Goal: Task Accomplishment & Management: Manage account settings

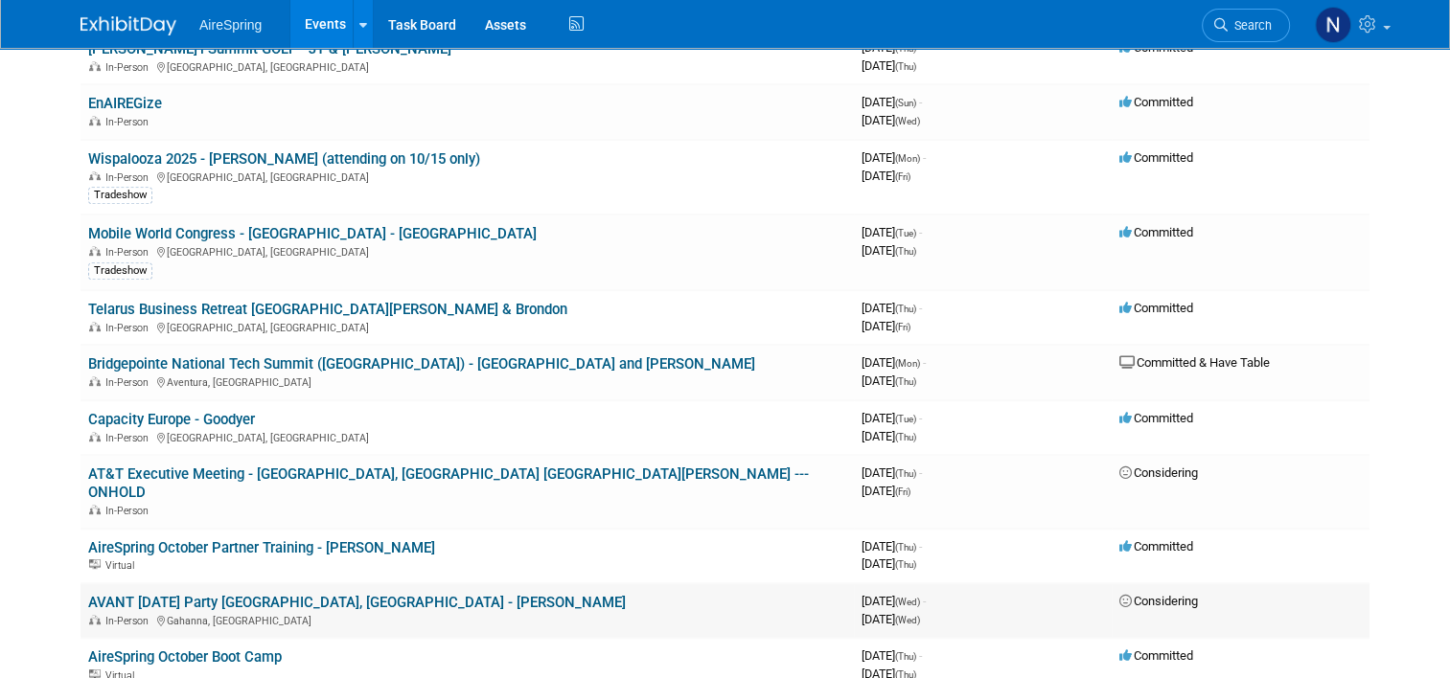
scroll to position [671, 0]
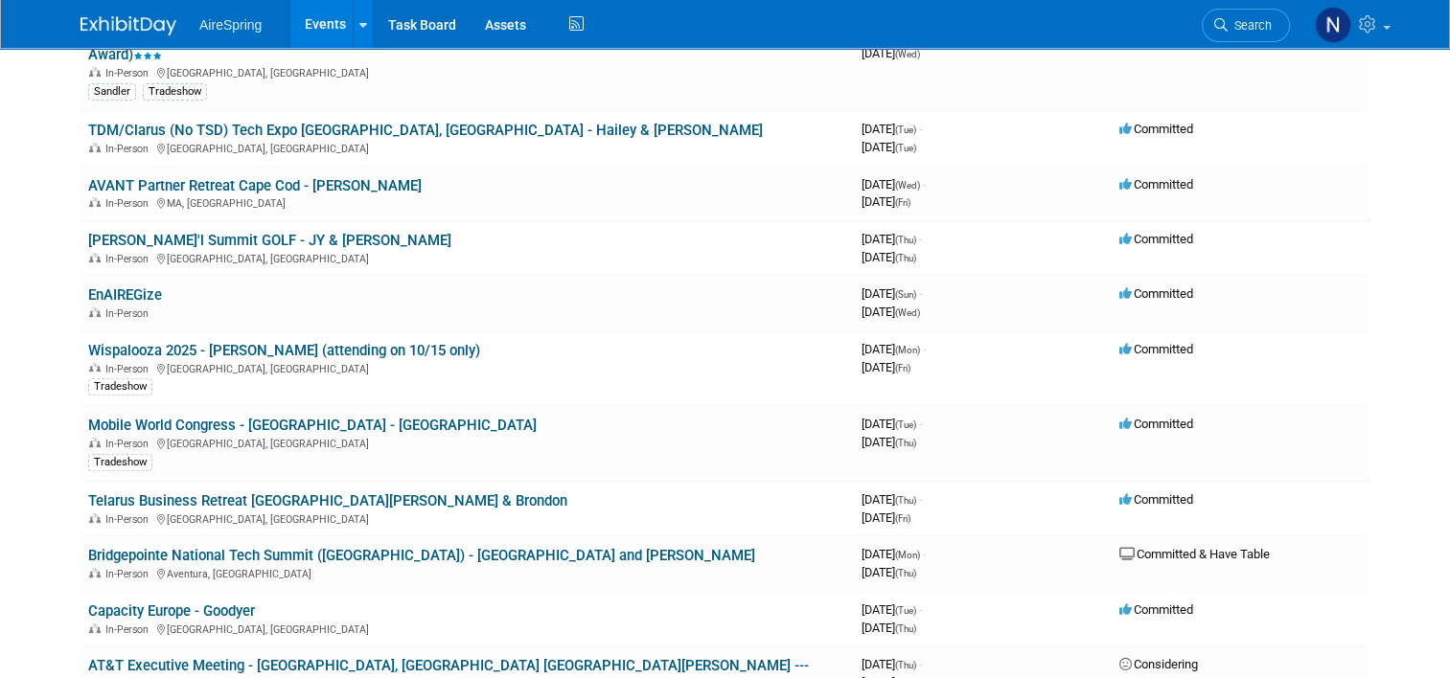
click at [172, 493] on link "Telarus Business Retreat [GEOGRAPHIC_DATA][PERSON_NAME] & Brondon" at bounding box center [327, 501] width 479 height 17
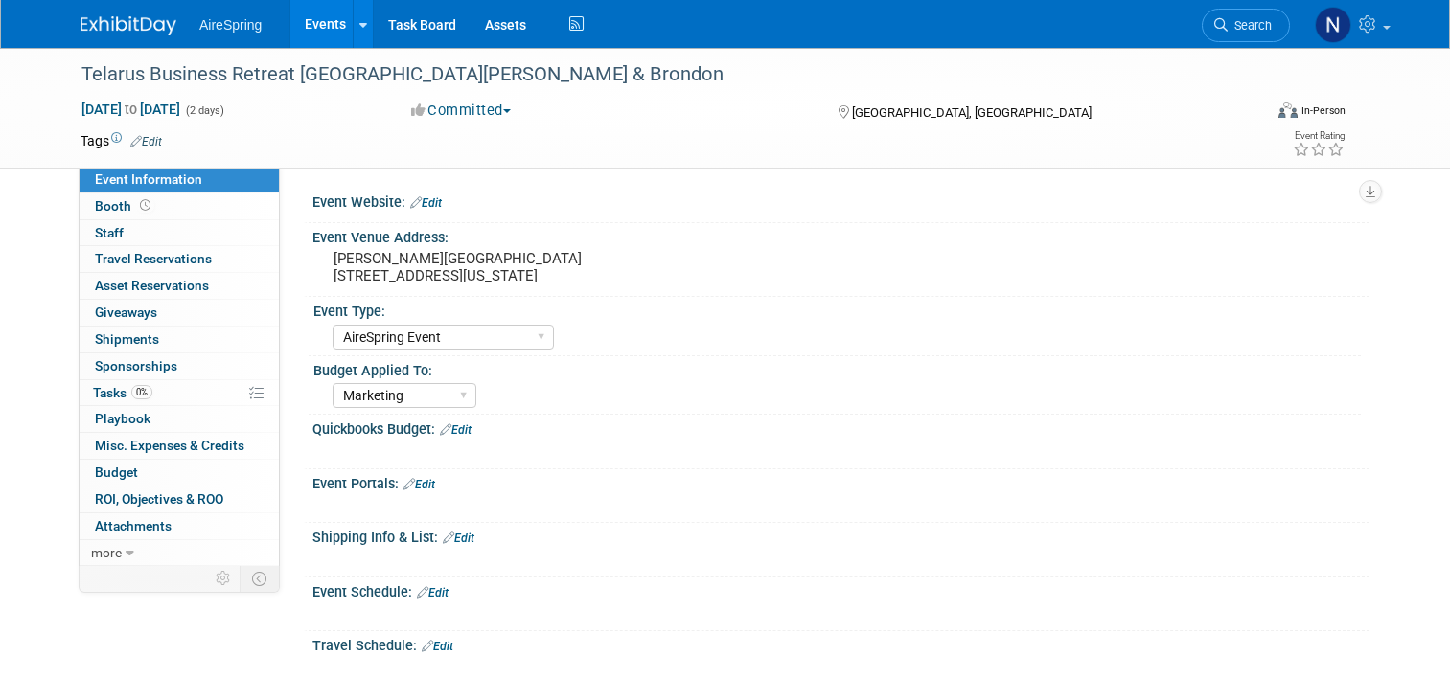
select select "AireSpring Event"
select select "Marketing"
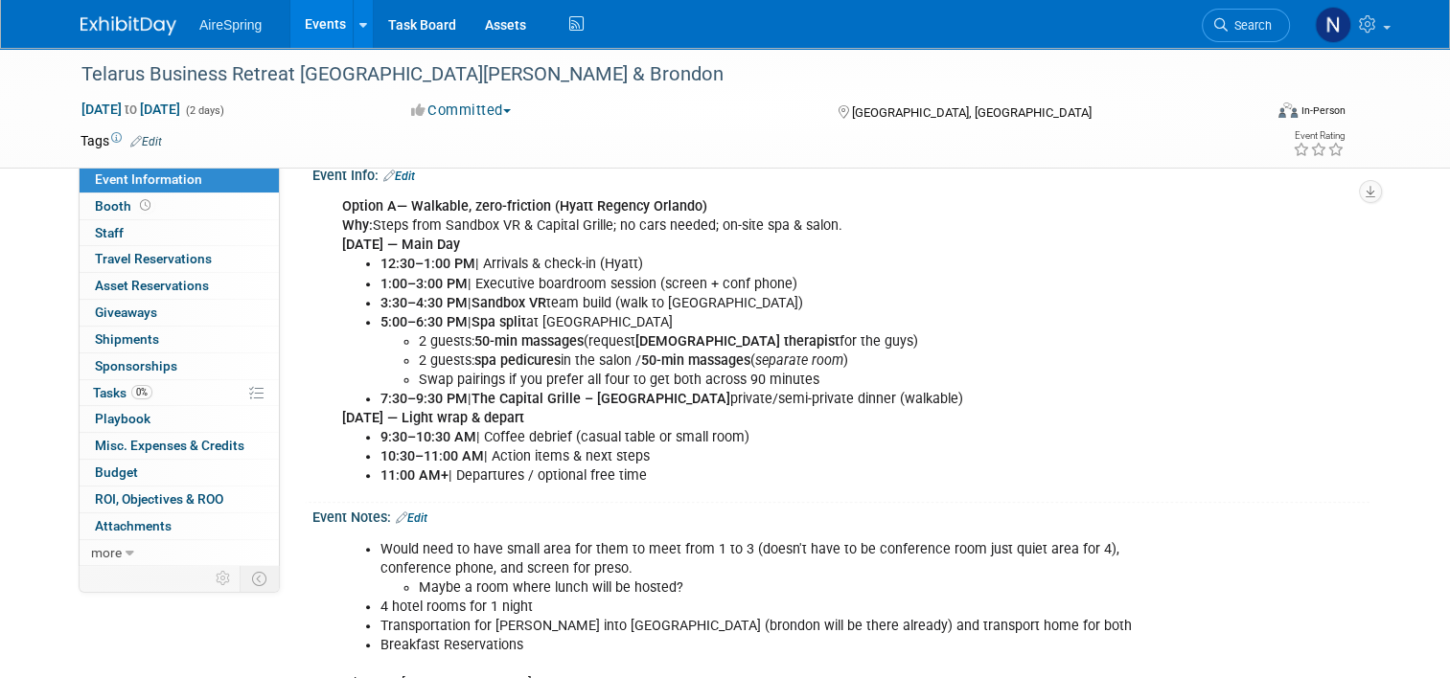
scroll to position [575, 0]
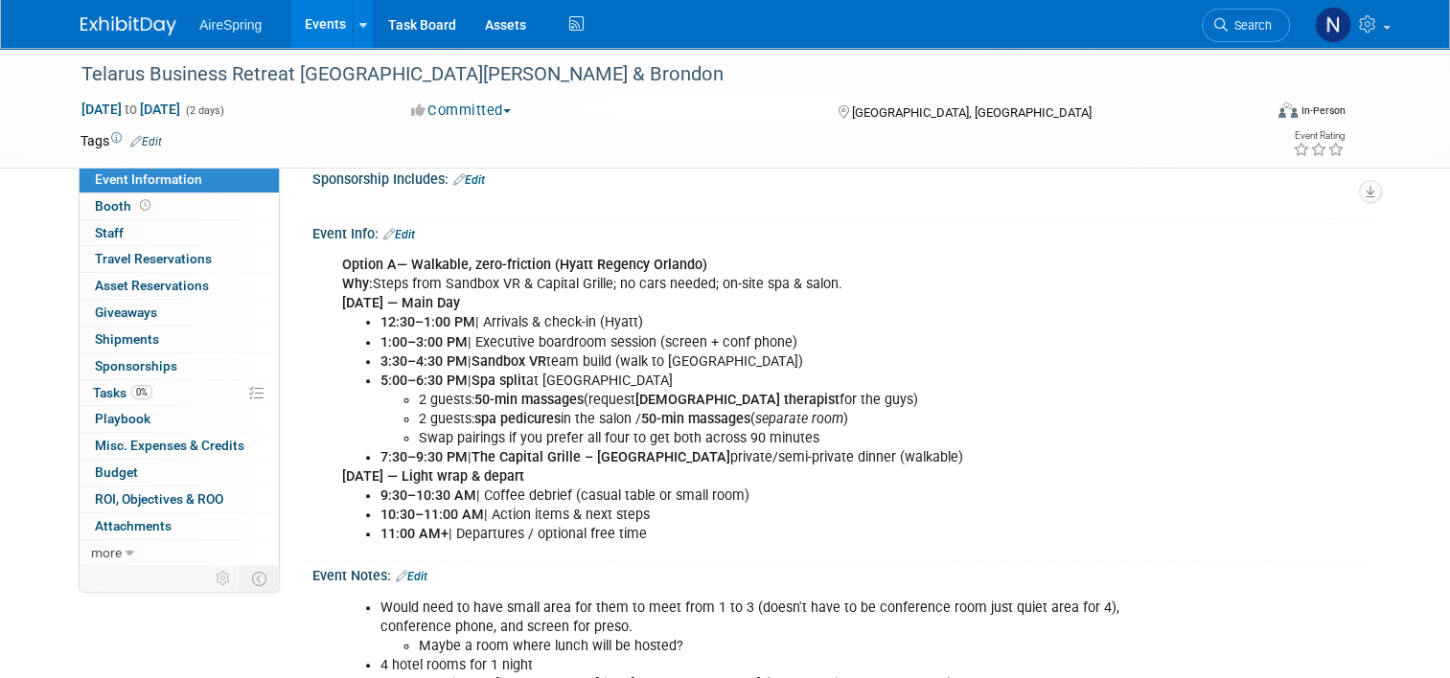
click at [409, 225] on div "Event Info: Edit" at bounding box center [840, 231] width 1057 height 25
click at [391, 233] on link "Edit" at bounding box center [399, 234] width 32 height 13
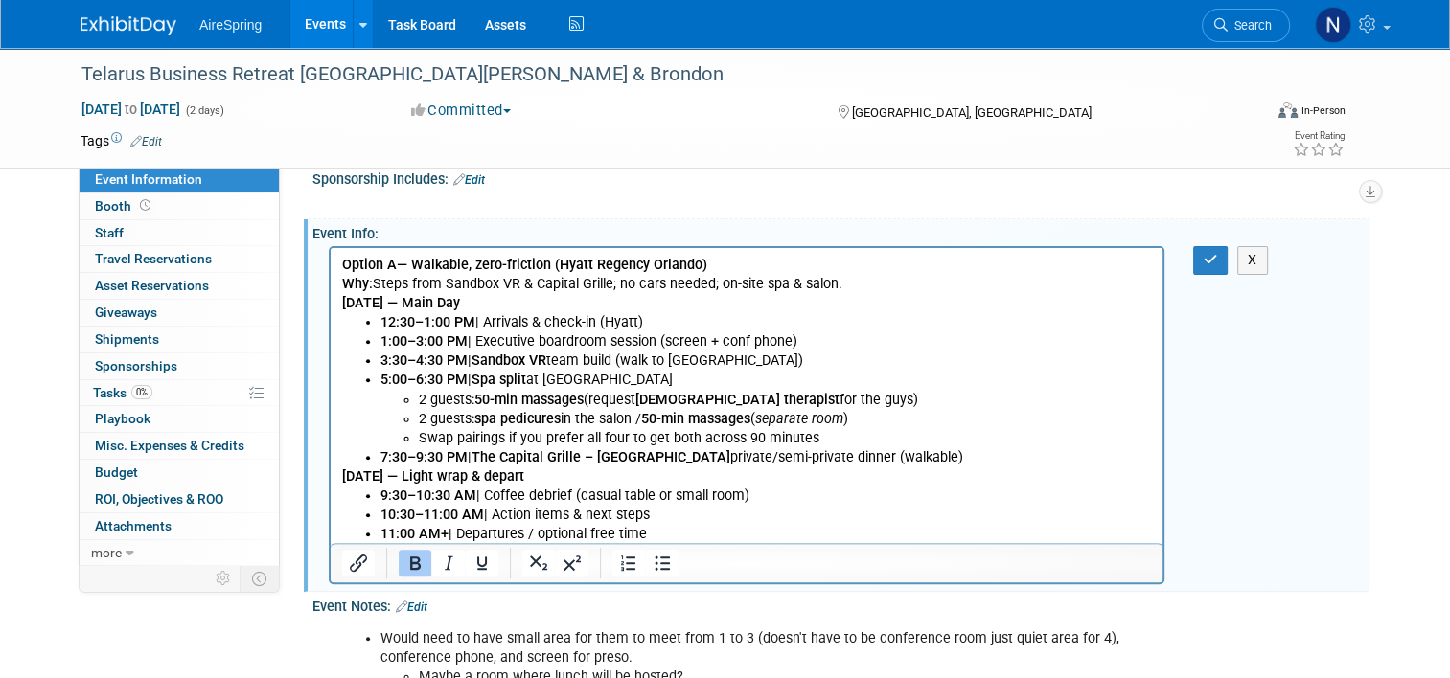
scroll to position [0, 0]
click at [689, 533] on li "11:00 AM+ | Departures / optional free time" at bounding box center [765, 534] width 771 height 19
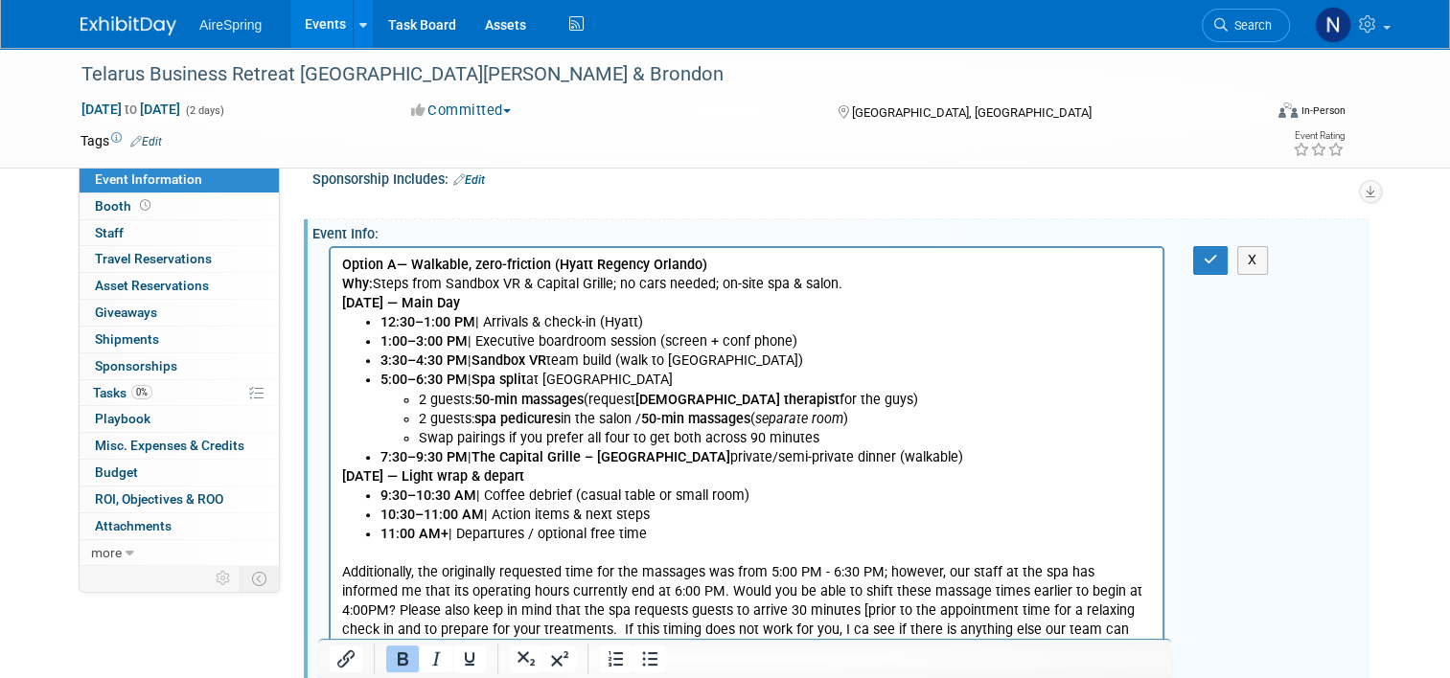
scroll to position [589, 0]
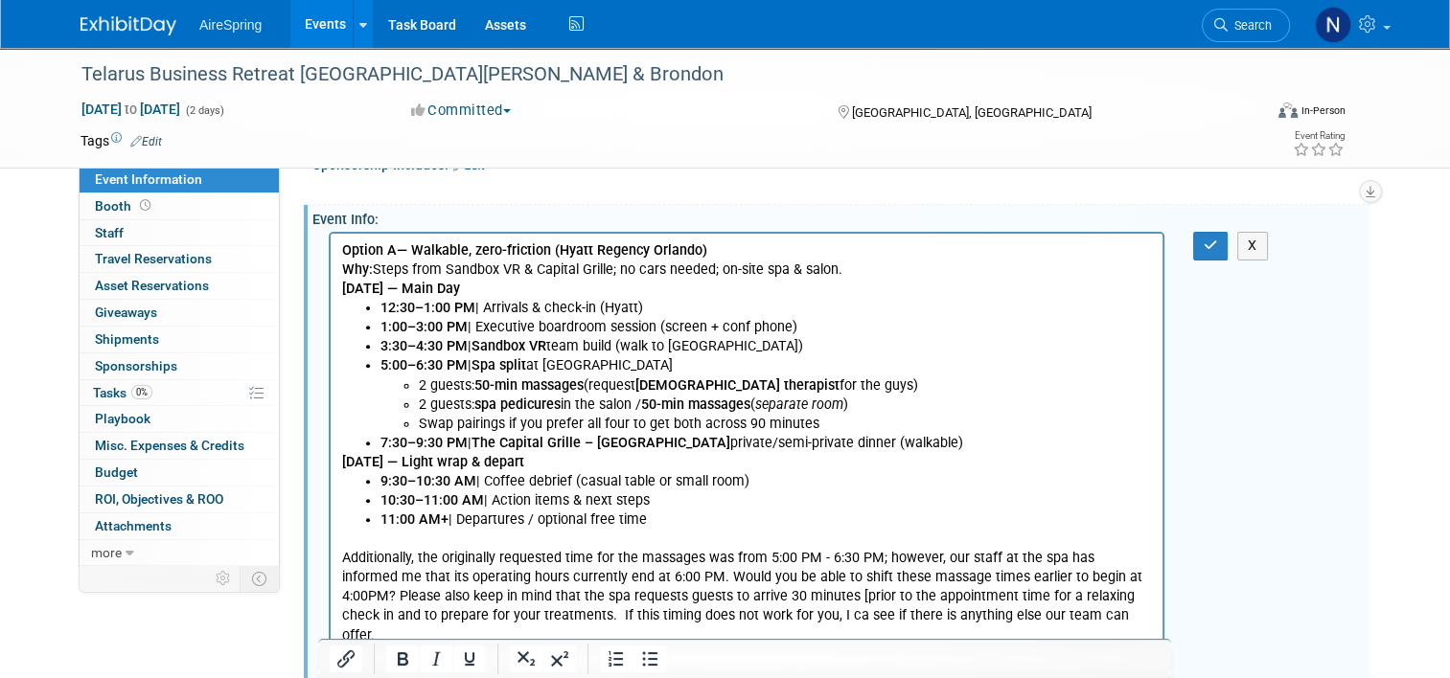
click at [356, 540] on p "Rich Text Area. Press ALT-0 for help." at bounding box center [747, 539] width 810 height 19
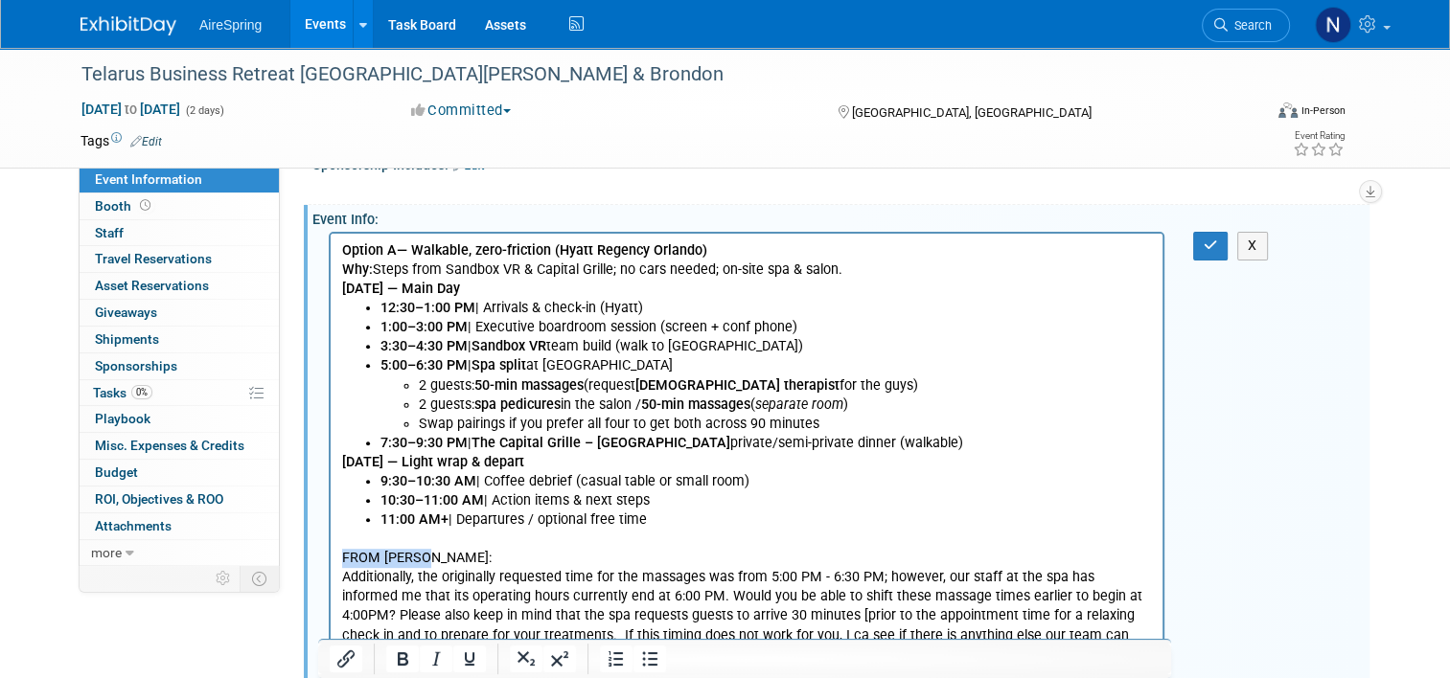
drag, startPoint x: 451, startPoint y: 555, endPoint x: 334, endPoint y: 560, distance: 117.0
click at [334, 560] on html "Option A — Walkable, zero-friction (Hyatt Regency Orlando) Why: Steps from Sand…" at bounding box center [747, 459] width 832 height 450
click at [551, 597] on p "Additionally, the originally requested time for the massages was from 5:00 PM -…" at bounding box center [747, 616] width 810 height 96
click at [1226, 234] on button "button" at bounding box center [1210, 246] width 35 height 28
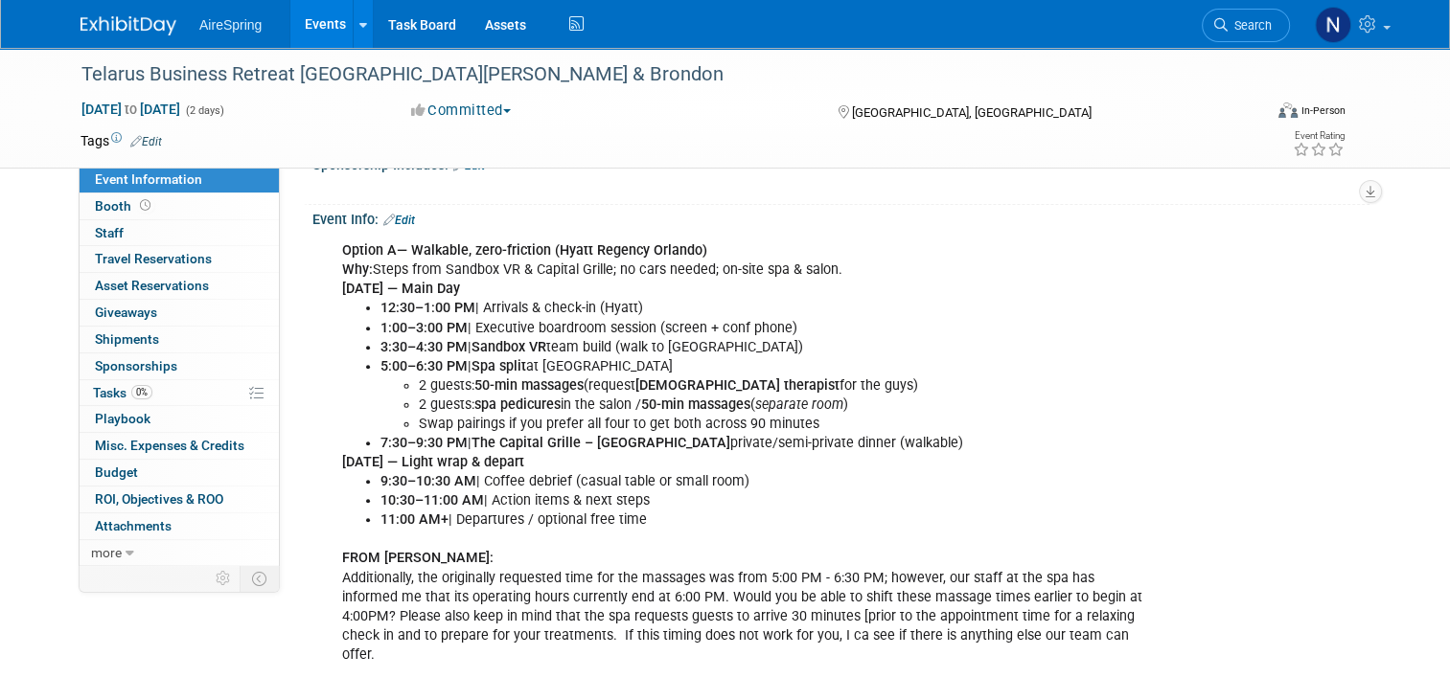
click at [1325, 268] on div "Option A — Walkable, zero-friction (Hyatt Regency Orlando) Why: Steps from Sand…" at bounding box center [840, 461] width 1057 height 469
click at [316, 25] on link "Events" at bounding box center [325, 24] width 70 height 48
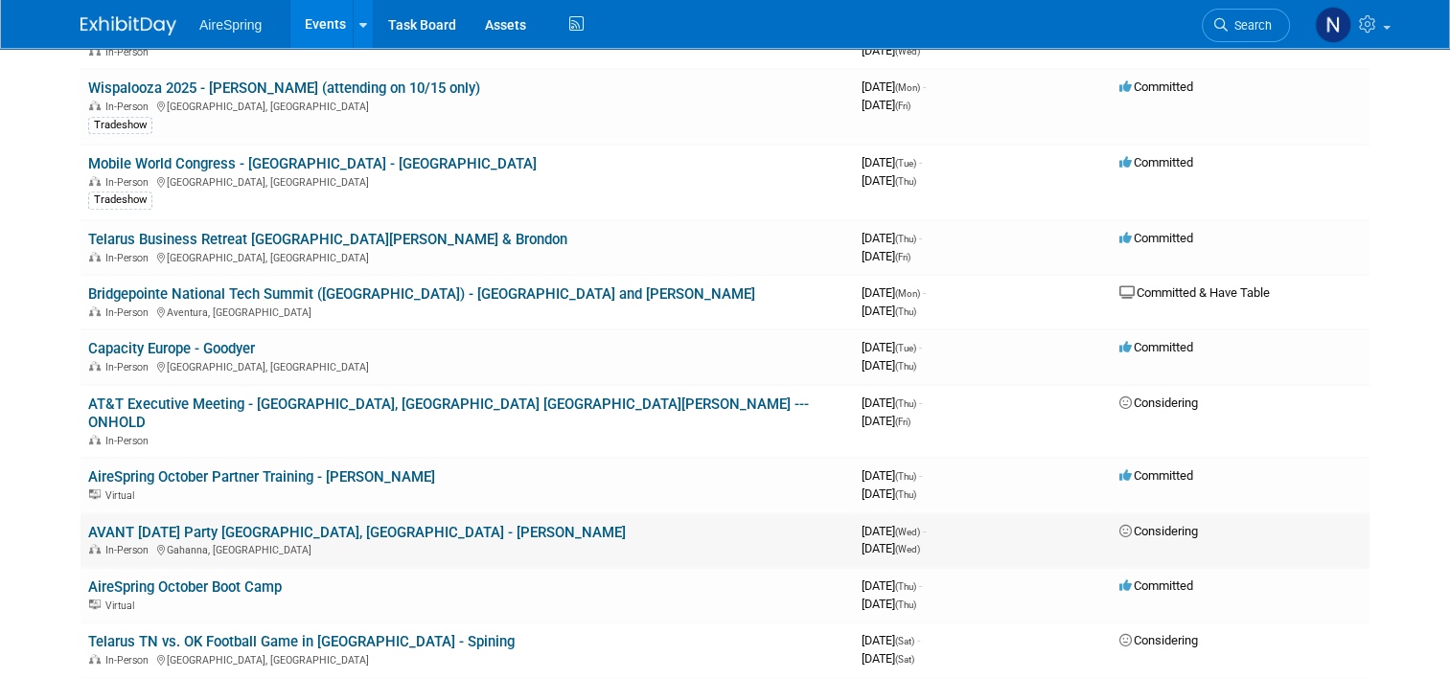
scroll to position [767, 0]
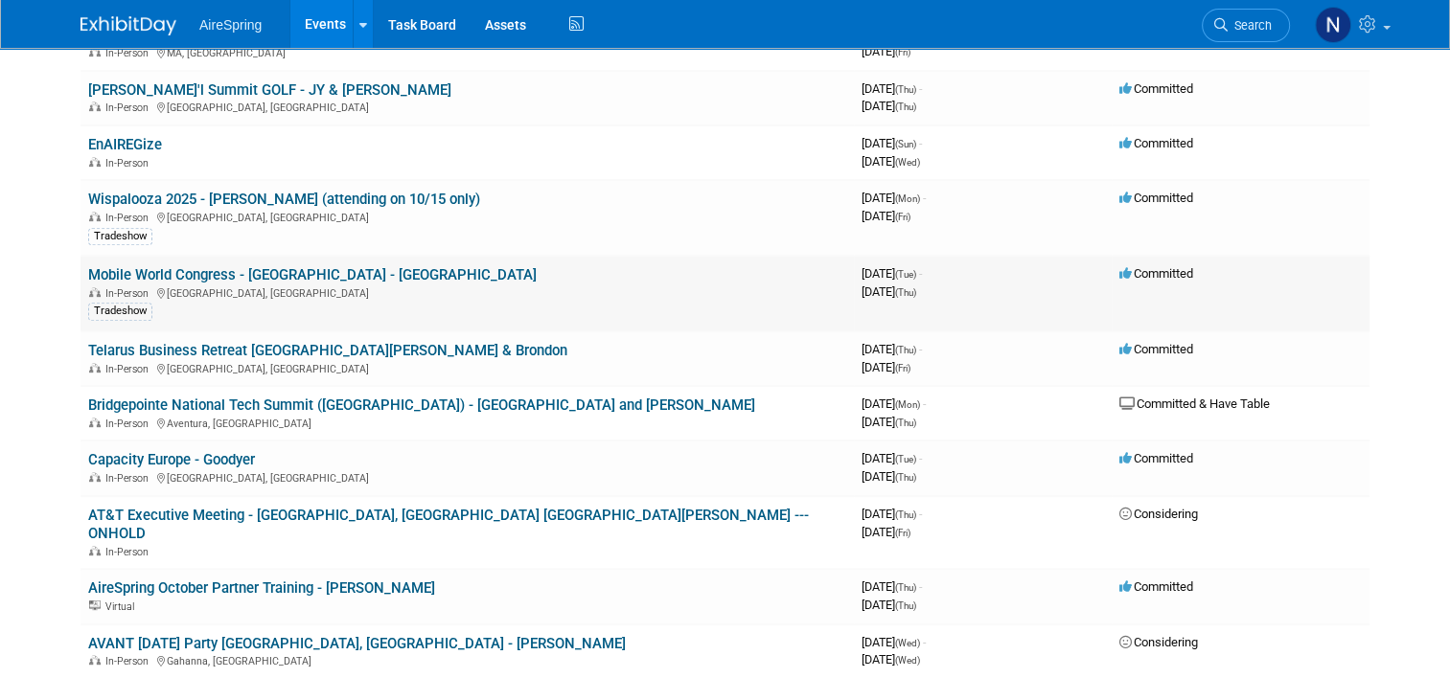
click at [194, 266] on link "Mobile World Congress - [GEOGRAPHIC_DATA] - [GEOGRAPHIC_DATA]" at bounding box center [312, 274] width 448 height 17
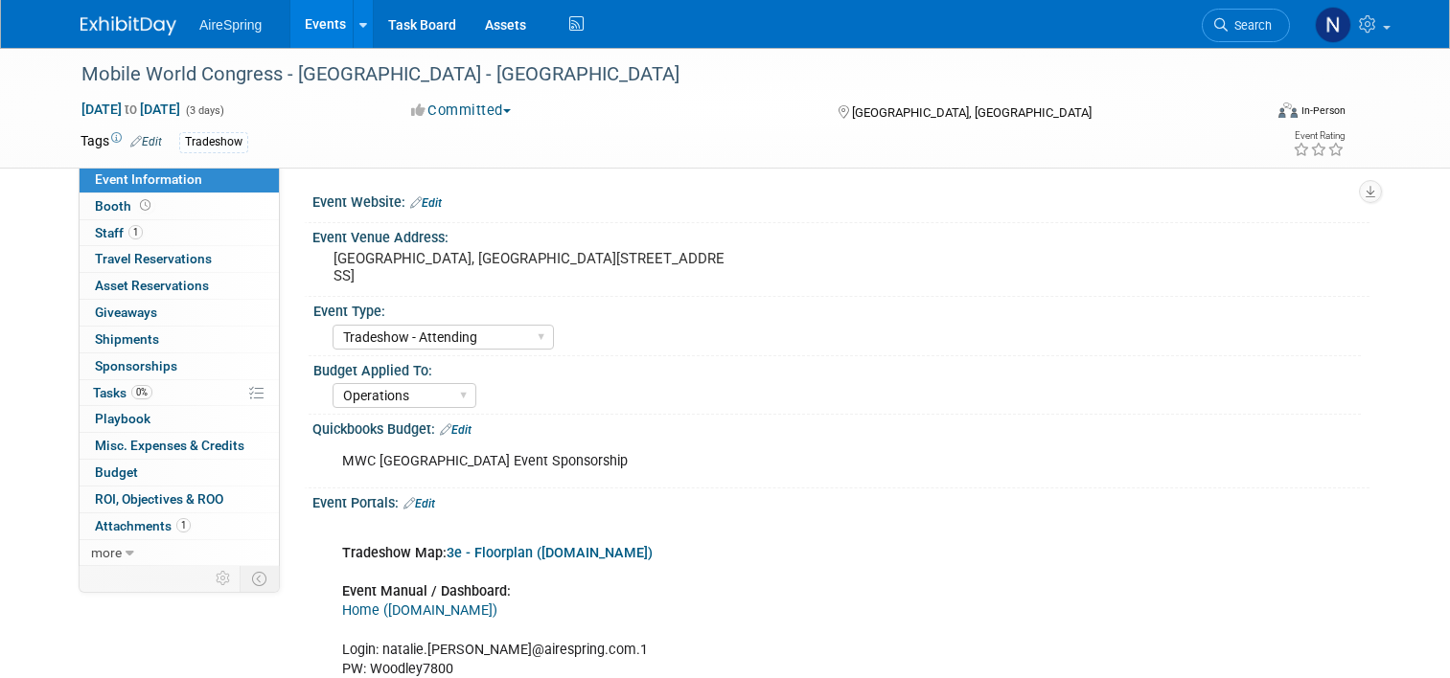
select select "Tradeshow - Attending"
select select "Operations"
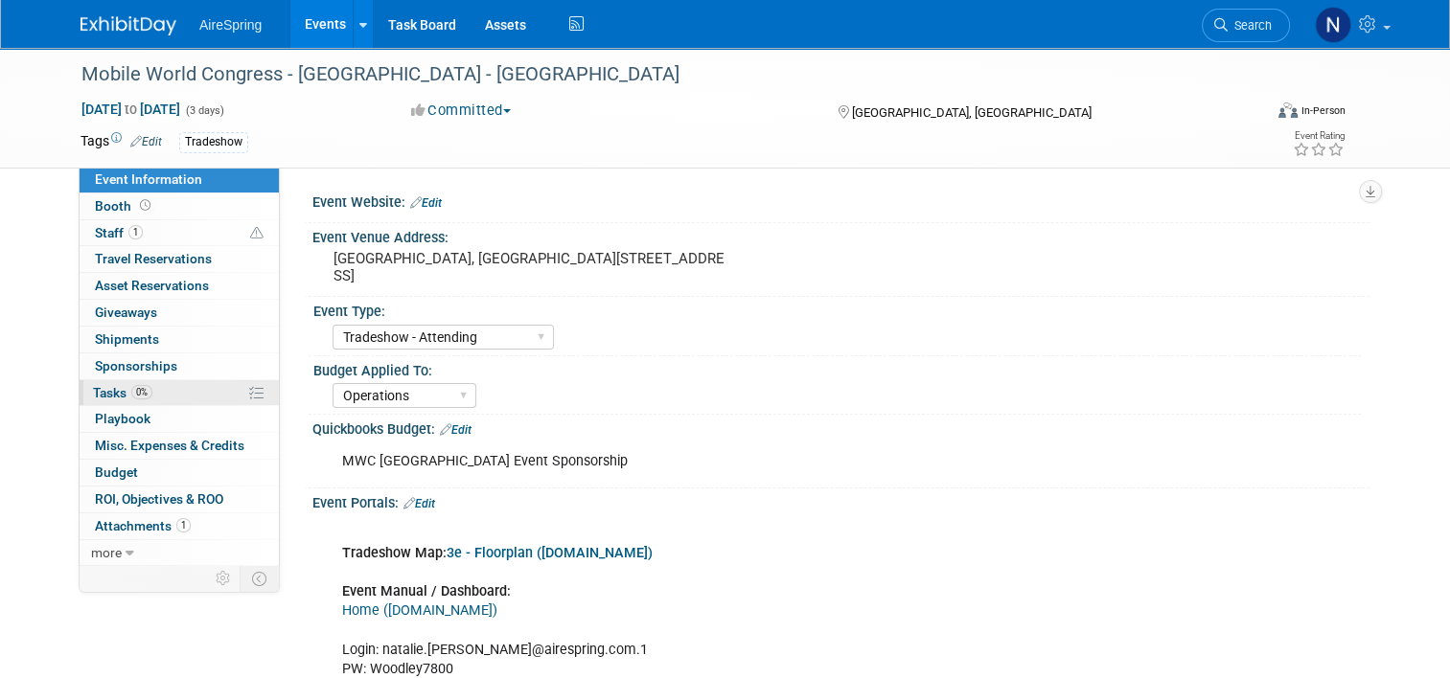
click at [96, 389] on span "Tasks 0%" at bounding box center [122, 392] width 59 height 15
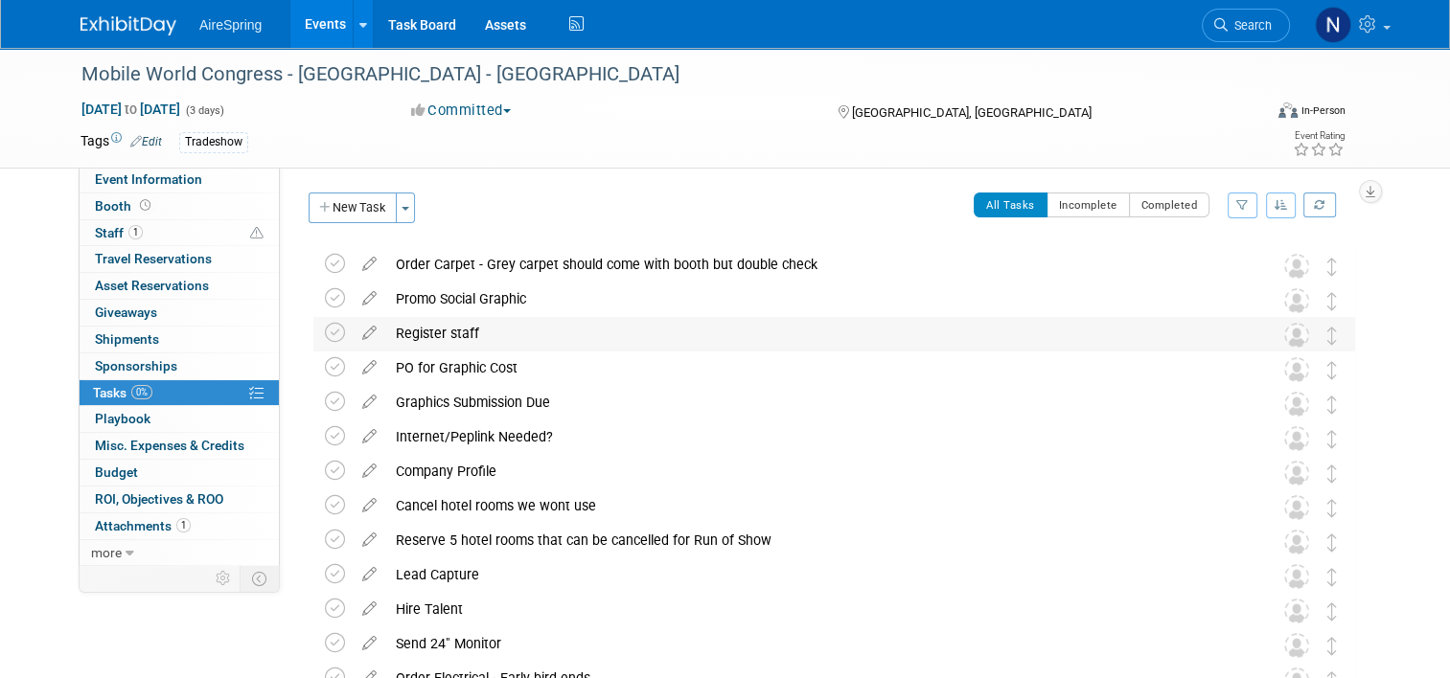
click at [450, 333] on div "Register staff" at bounding box center [816, 333] width 860 height 33
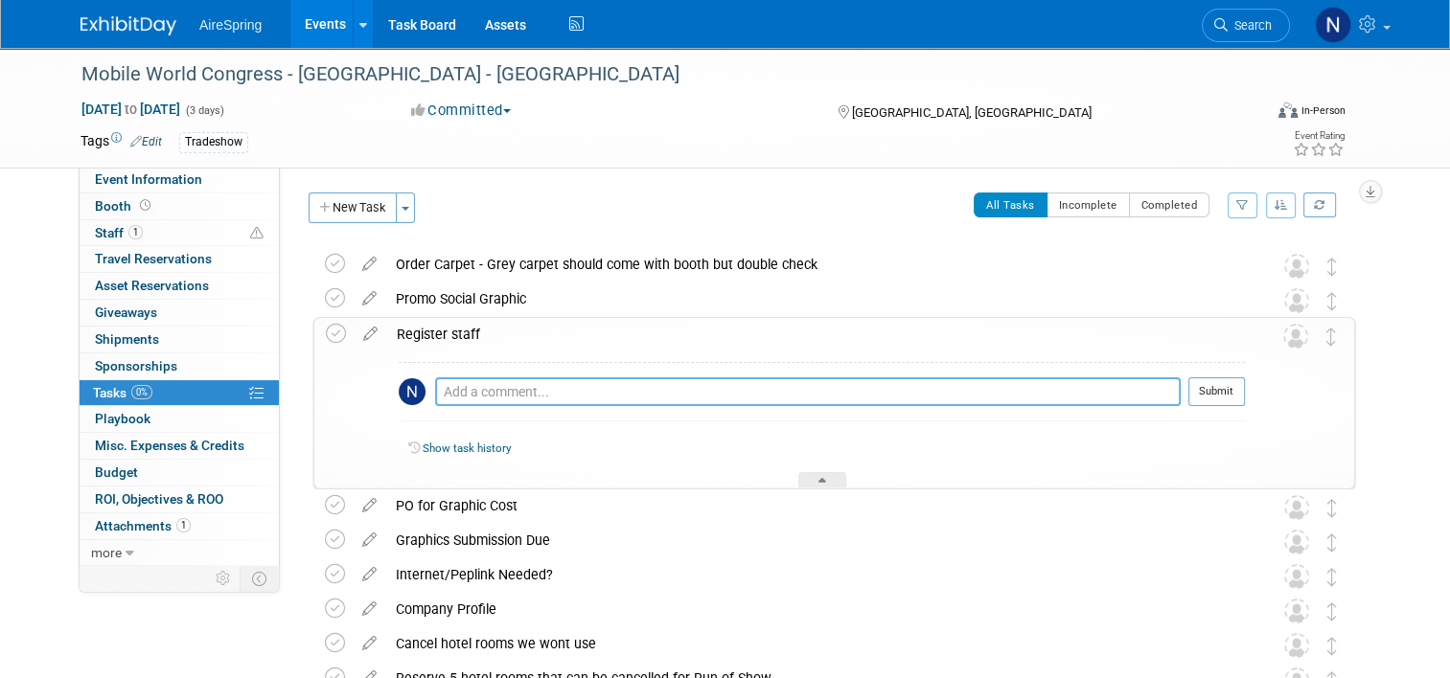
click at [446, 385] on textarea at bounding box center [808, 392] width 746 height 29
type textarea "Yes, receipt for registration on file in event folder"
drag, startPoint x: 1219, startPoint y: 388, endPoint x: 1177, endPoint y: 385, distance: 42.3
click at [1219, 387] on button "Submit" at bounding box center [1216, 392] width 57 height 29
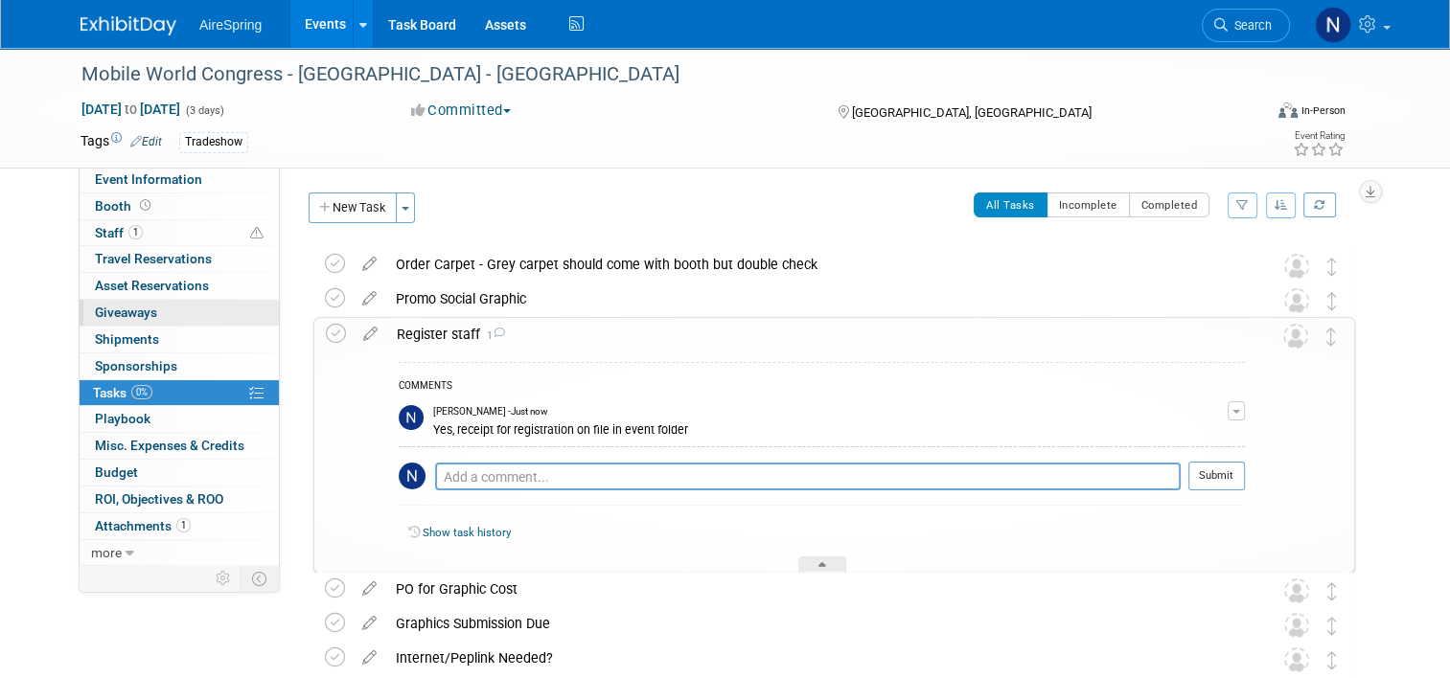
drag, startPoint x: 321, startPoint y: 335, endPoint x: 144, endPoint y: 322, distance: 177.8
click at [326, 334] on icon at bounding box center [336, 334] width 20 height 20
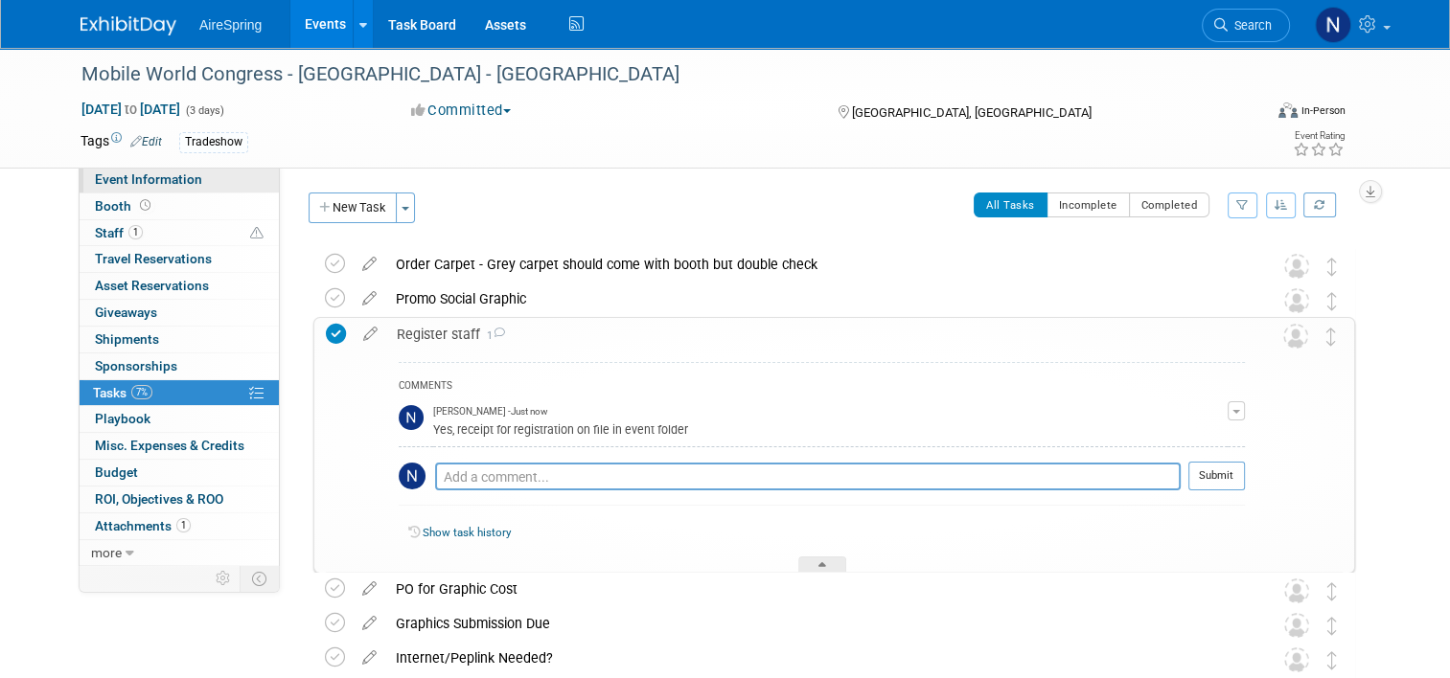
click at [183, 177] on span "Event Information" at bounding box center [148, 179] width 107 height 15
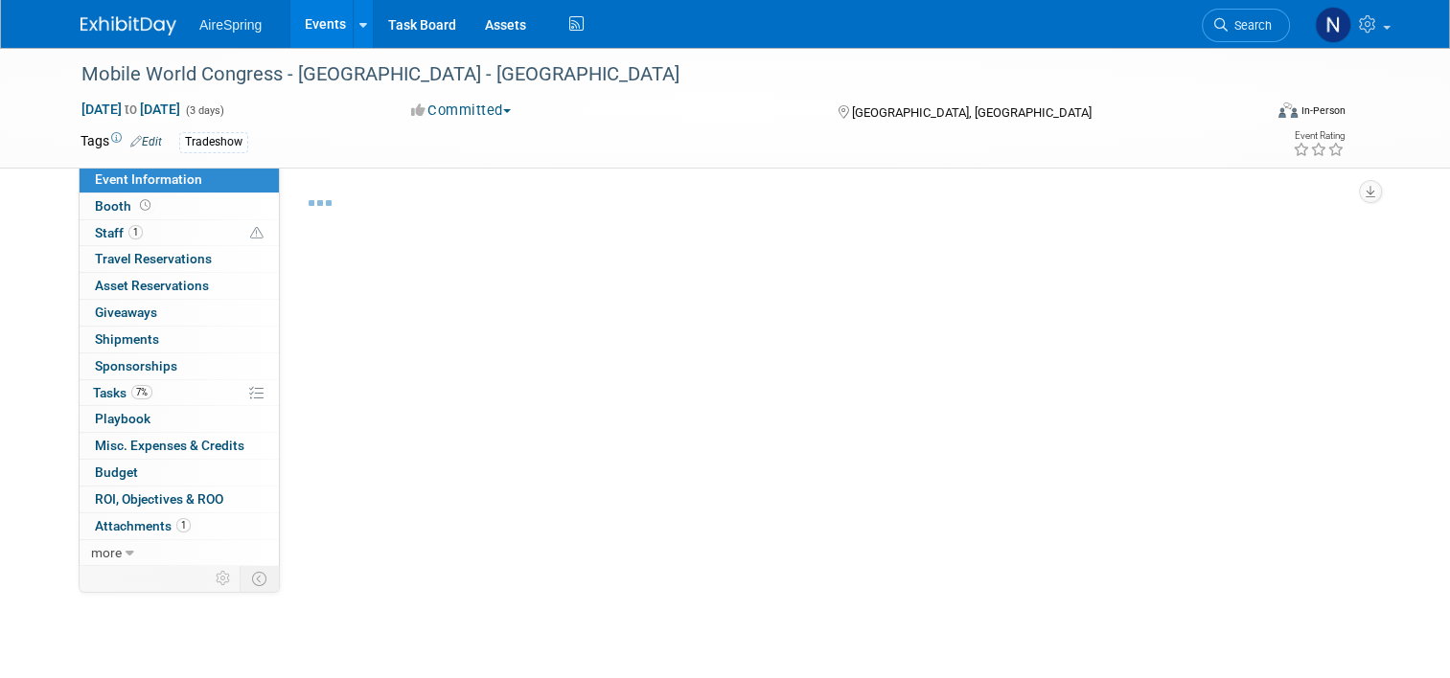
select select "Tradeshow - Attending"
select select "Operations"
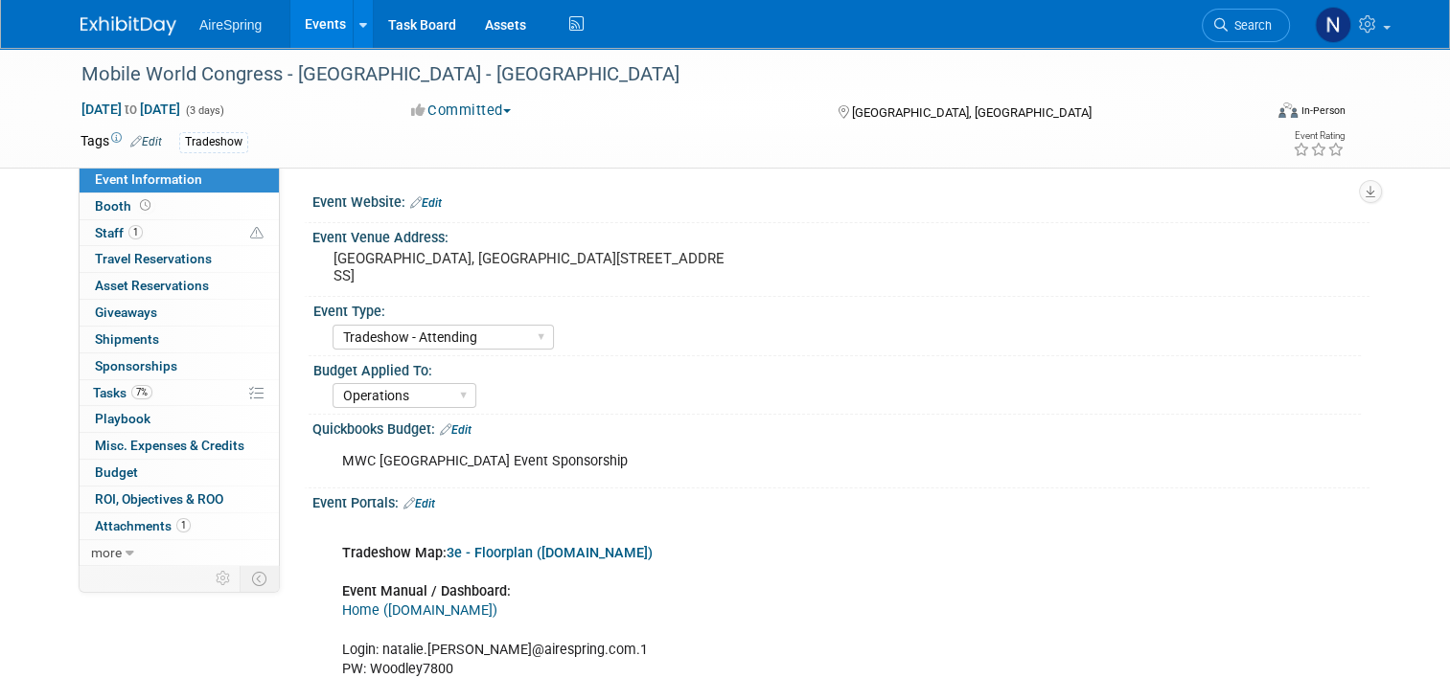
click at [310, 26] on link "Events" at bounding box center [325, 24] width 70 height 48
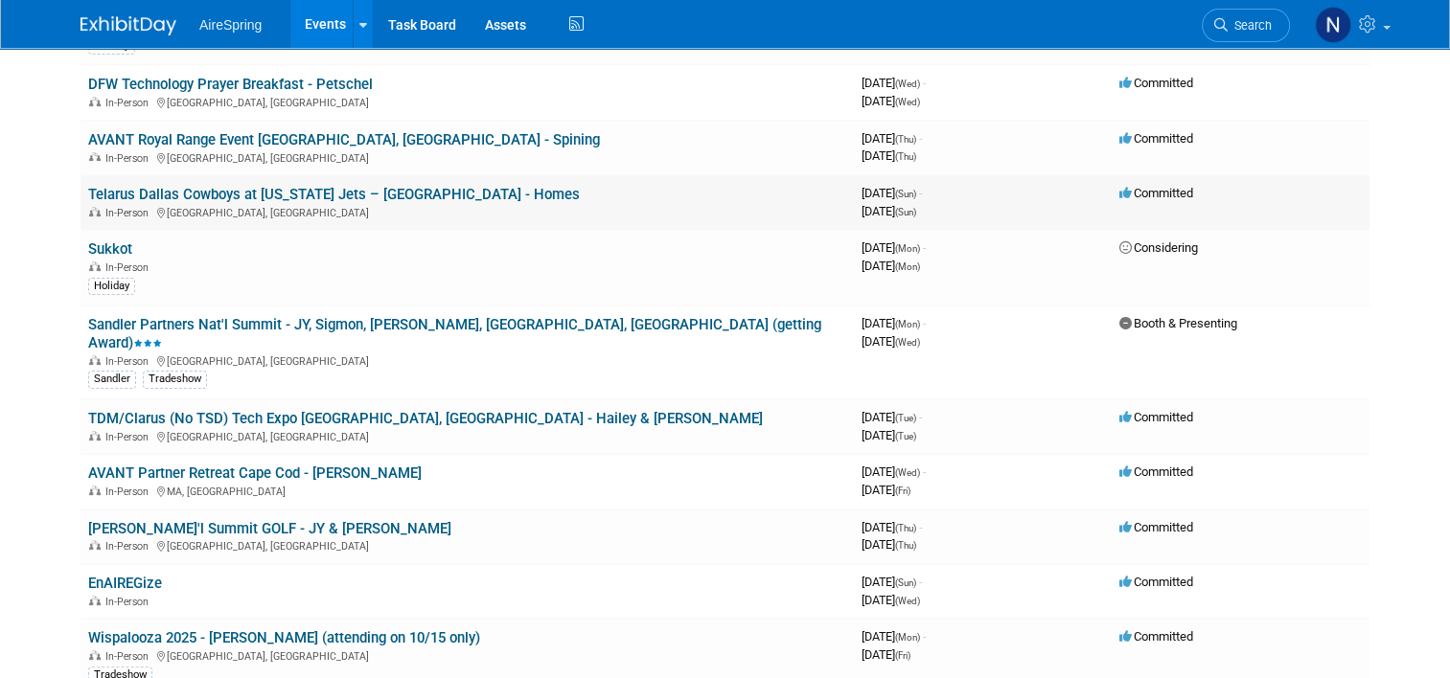
scroll to position [383, 0]
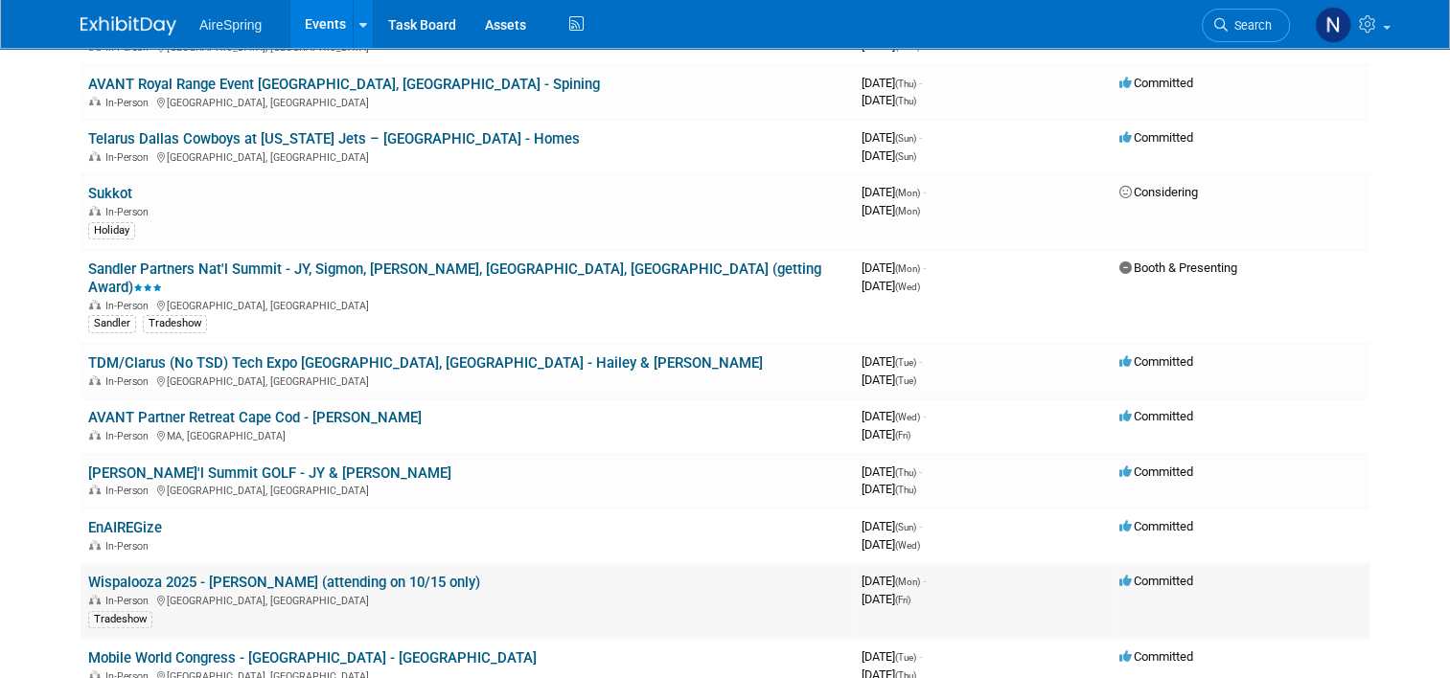
click at [300, 574] on link "Wispalooza 2025 - [PERSON_NAME] (attending on 10/15 only)" at bounding box center [284, 582] width 392 height 17
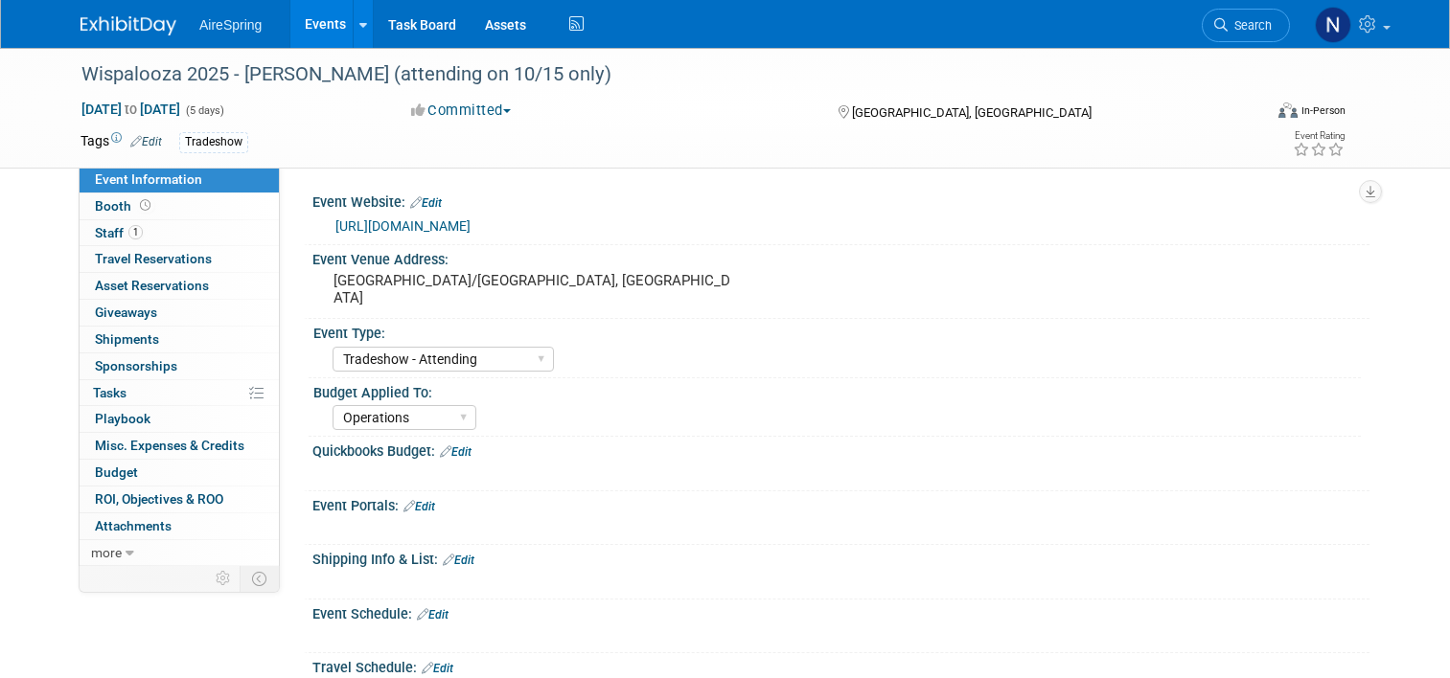
select select "Tradeshow - Attending"
select select "Operations"
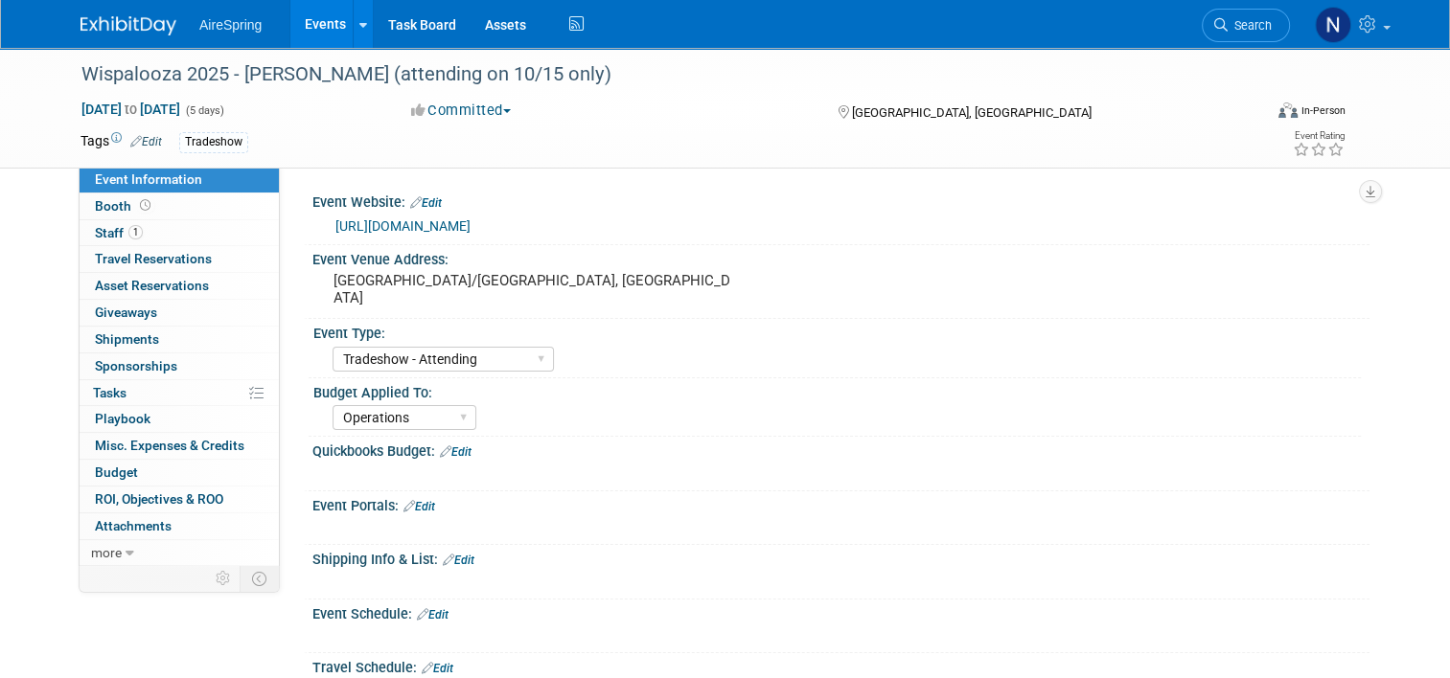
scroll to position [287, 0]
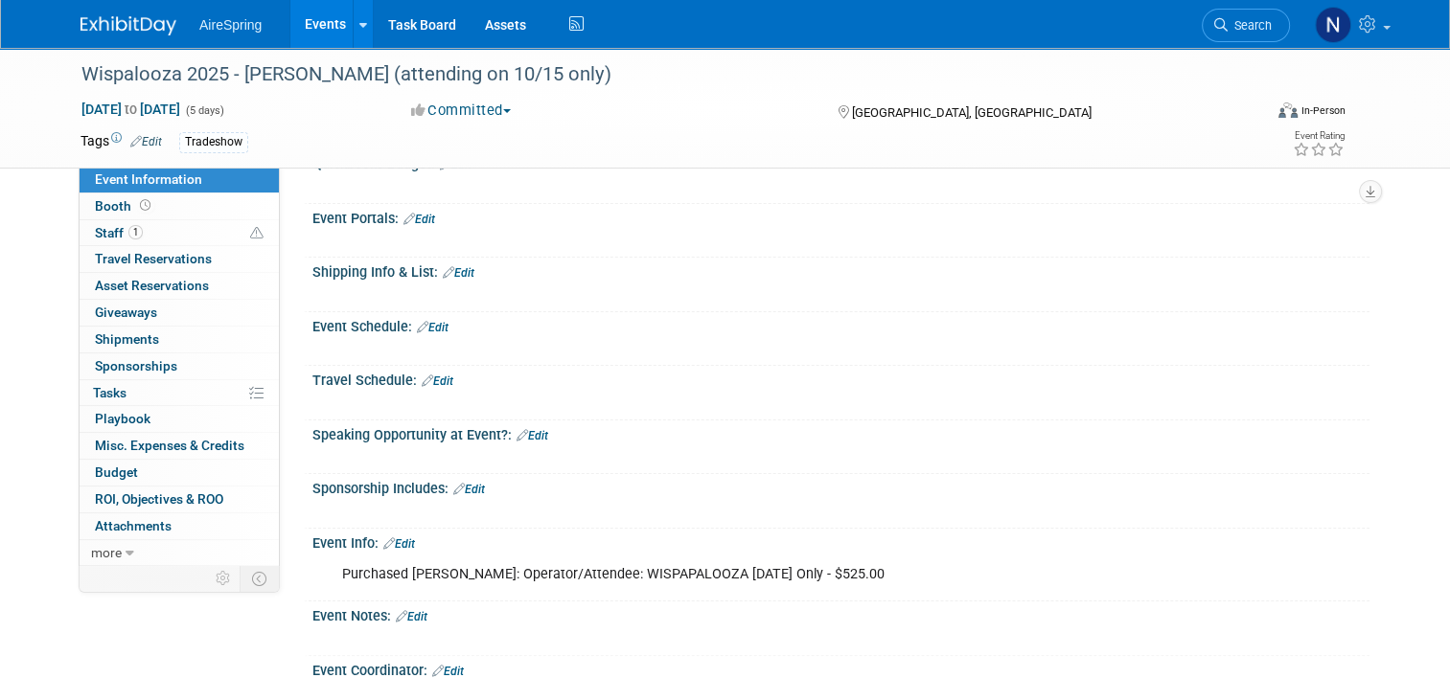
click at [420, 222] on link "Edit" at bounding box center [419, 219] width 32 height 13
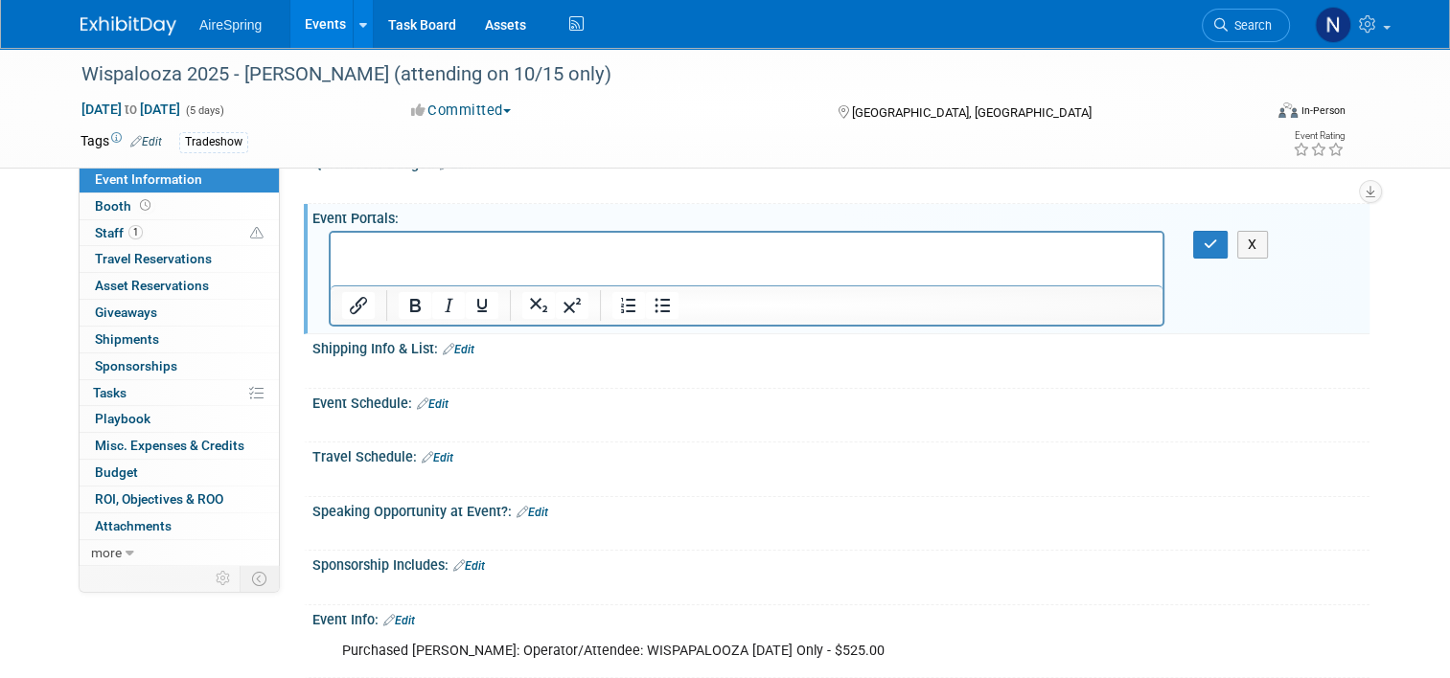
scroll to position [0, 0]
click at [1218, 241] on icon "button" at bounding box center [1211, 244] width 14 height 13
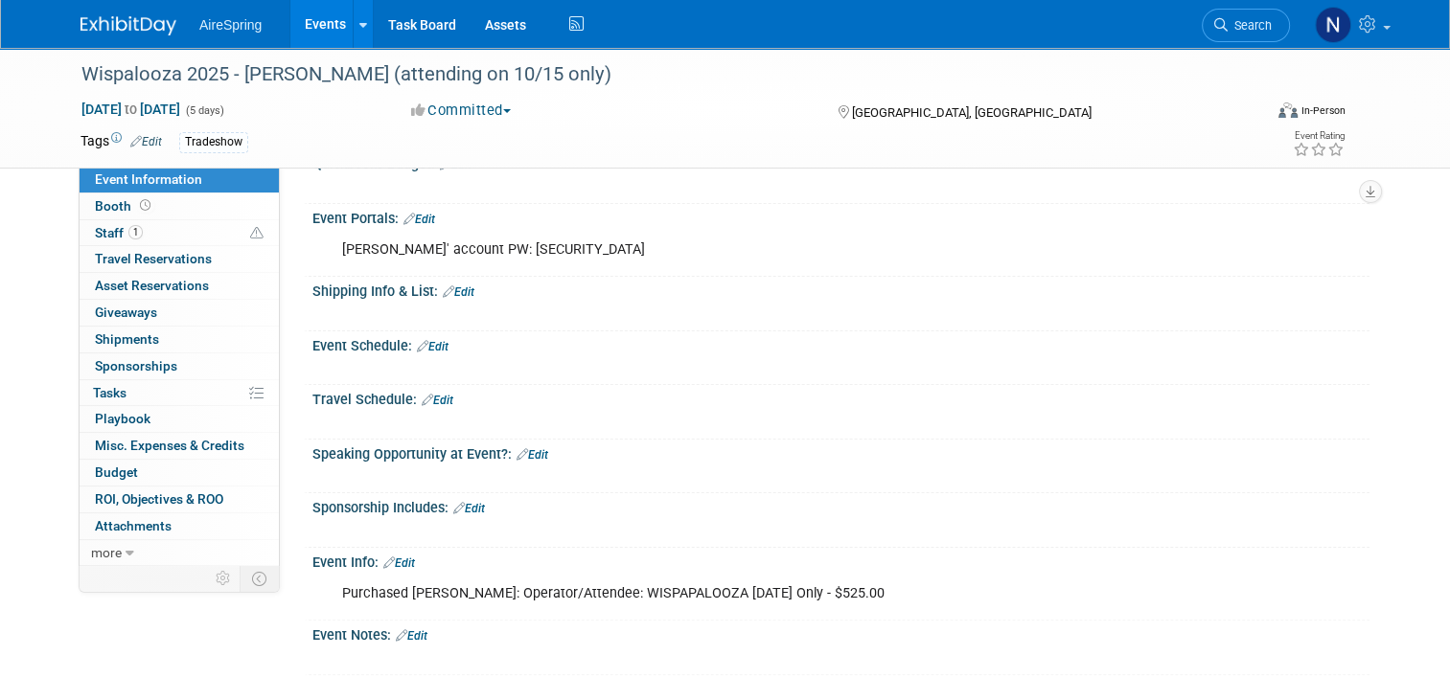
click at [314, 21] on link "Events" at bounding box center [325, 24] width 70 height 48
